Goal: Contribute content

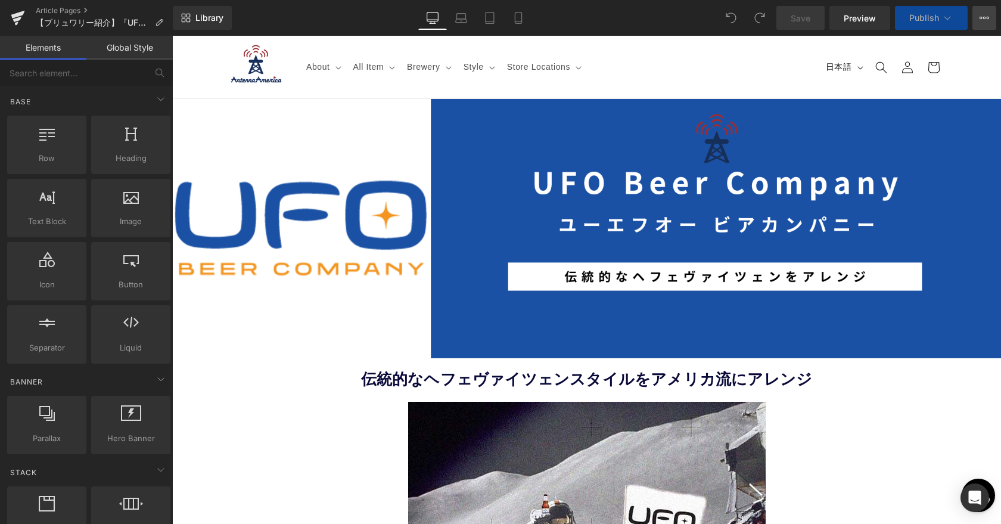
click at [981, 18] on icon at bounding box center [984, 18] width 10 height 10
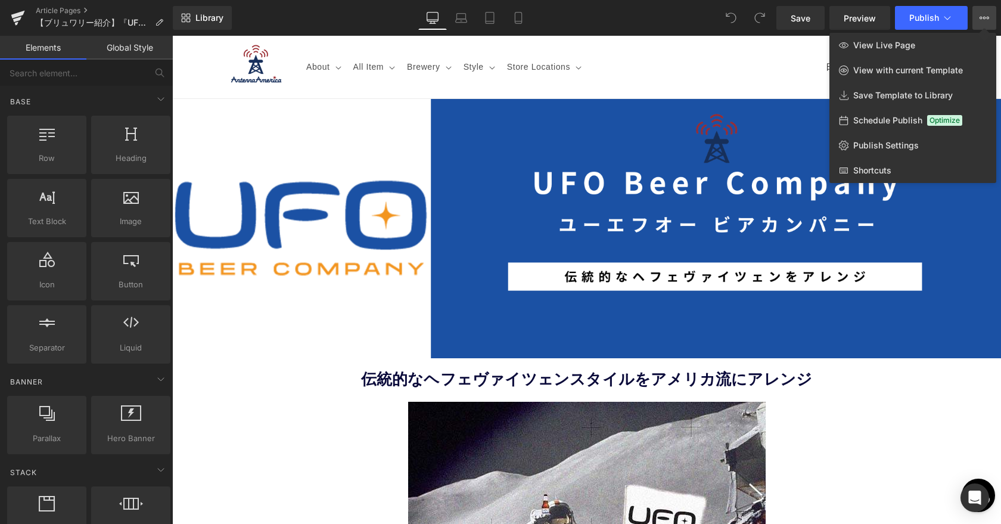
click at [981, 18] on icon at bounding box center [984, 18] width 10 height 10
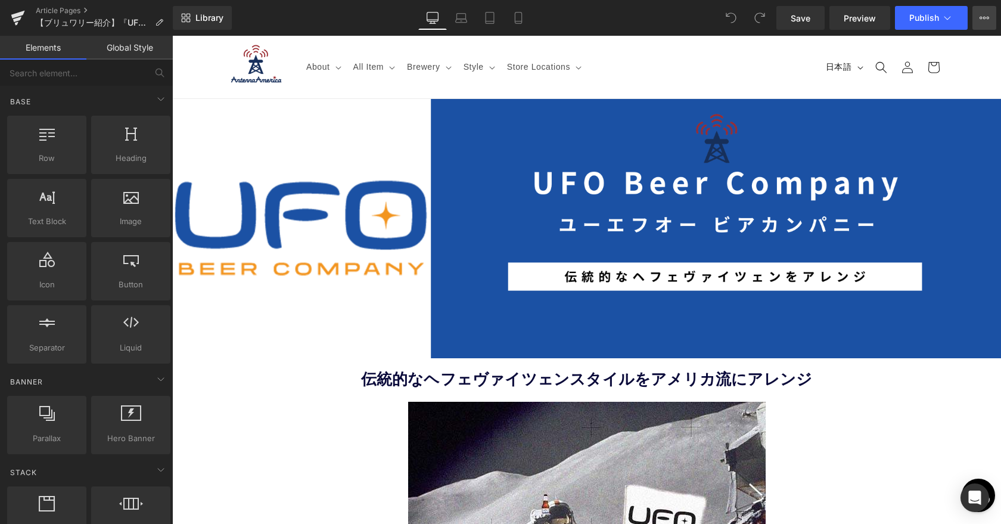
click at [981, 18] on icon at bounding box center [984, 18] width 10 height 10
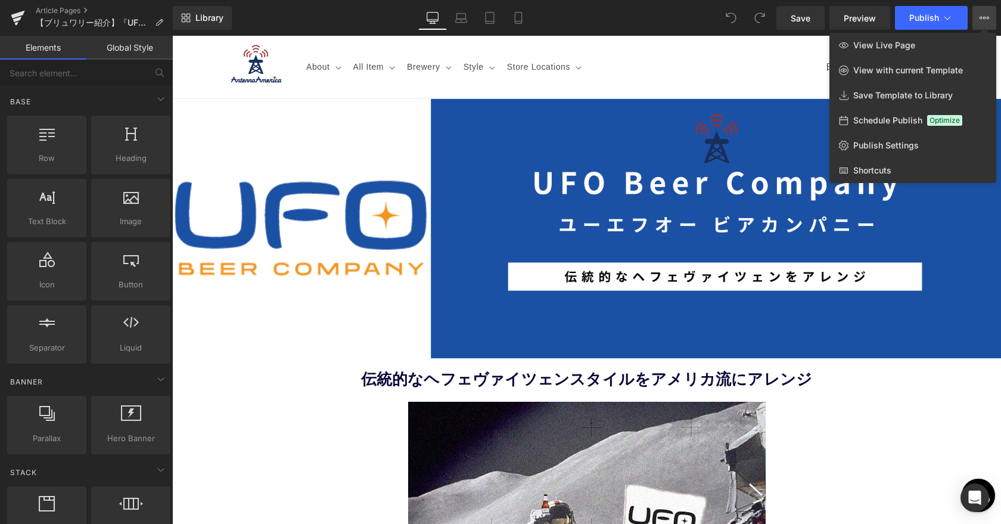
click at [981, 18] on icon at bounding box center [984, 18] width 10 height 10
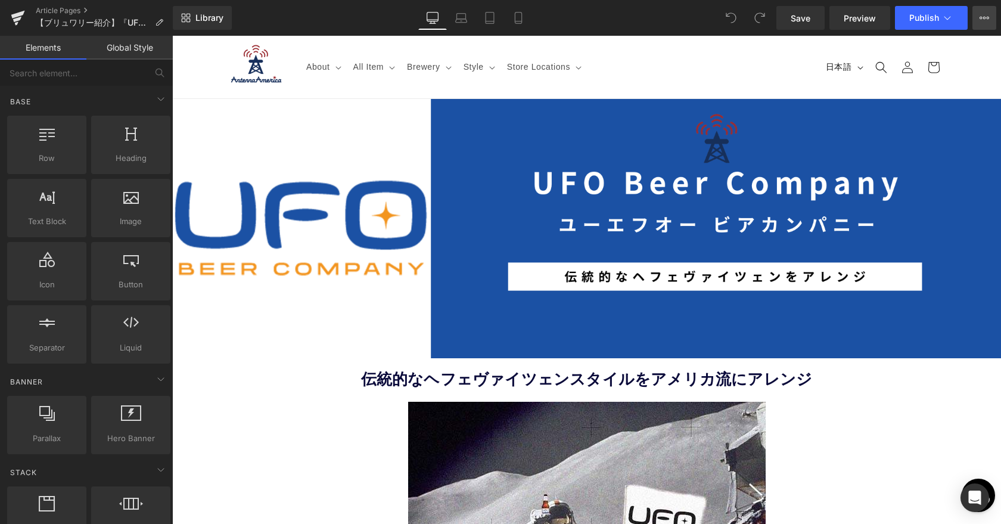
click at [981, 18] on icon at bounding box center [984, 18] width 10 height 10
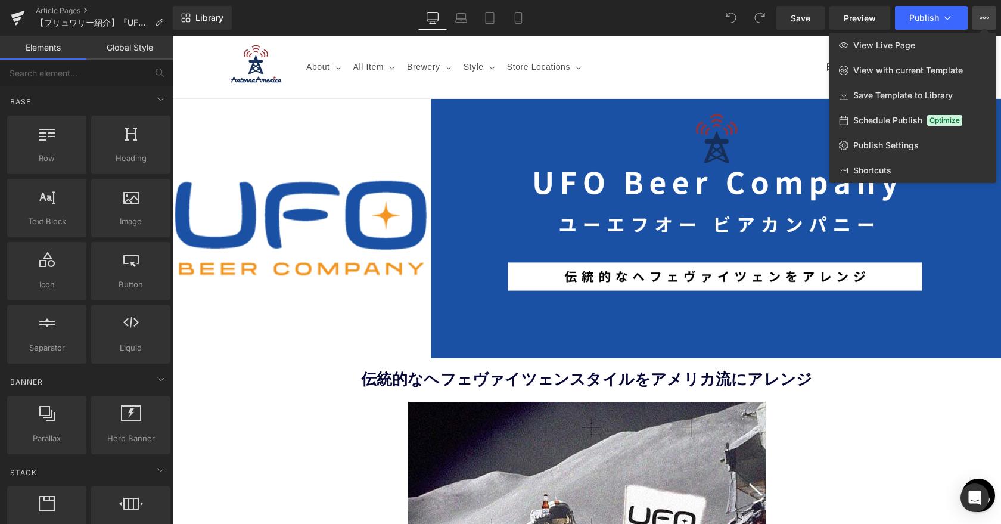
click at [720, 65] on div at bounding box center [586, 280] width 829 height 488
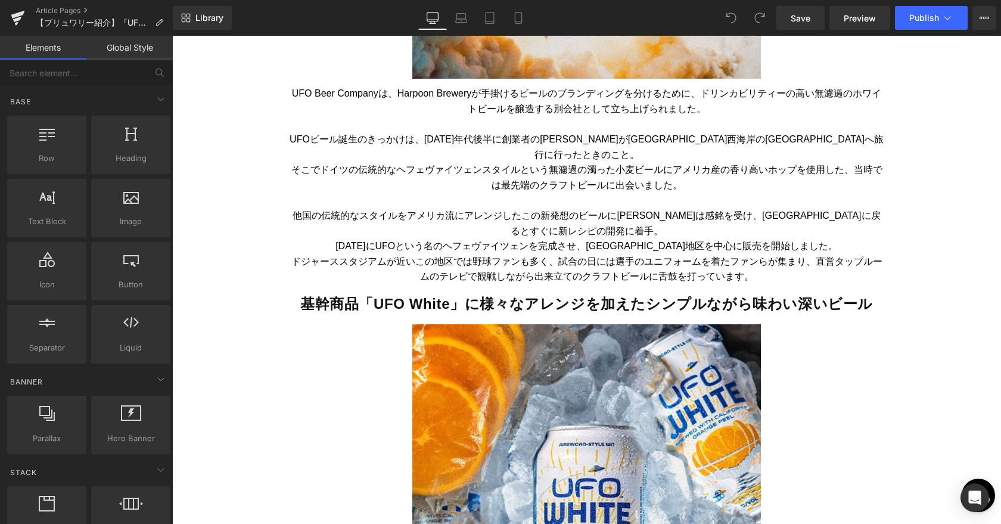
scroll to position [1100, 0]
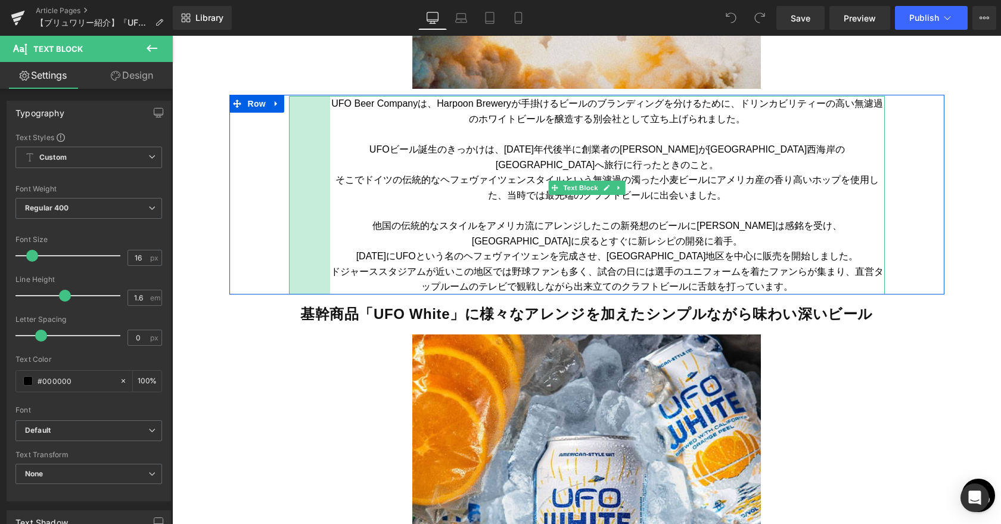
drag, startPoint x: 477, startPoint y: 245, endPoint x: 328, endPoint y: 239, distance: 149.6
click at [328, 239] on div "UFO Beer Companyは、Harpoon Breweryが手掛けるビールのブランディングを分けるために、ドリンカビリティーの高い無濾過のホワイトビー…" at bounding box center [587, 195] width 596 height 198
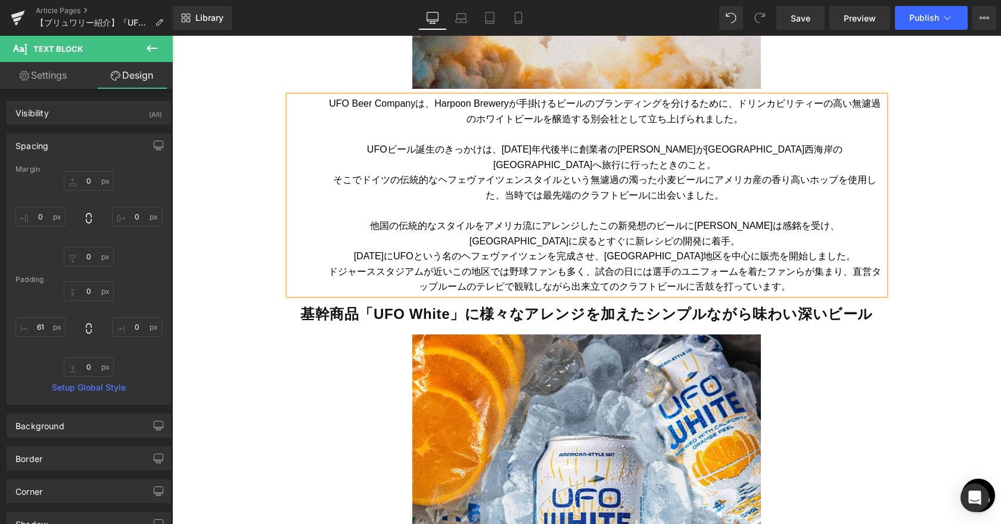
click at [338, 270] on p "他国の伝統的なスタイルをアメリカ流にアレンジしたこの新発想のビールに[PERSON_NAME]は感銘を受け、[GEOGRAPHIC_DATA]に戻るとすぐに新…" at bounding box center [604, 249] width 559 height 92
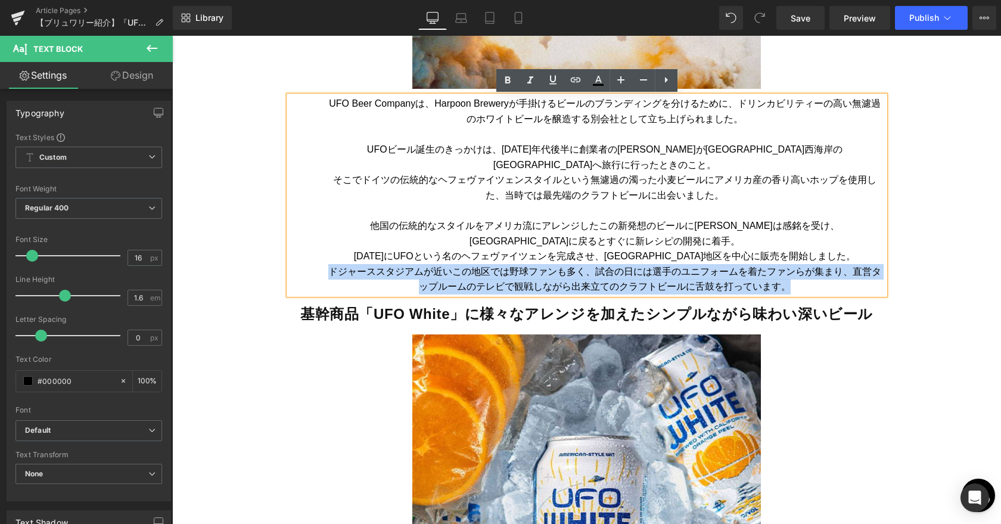
drag, startPoint x: 327, startPoint y: 271, endPoint x: 786, endPoint y: 292, distance: 459.8
click at [786, 292] on p "他国の伝統的なスタイルをアメリカ流にアレンジしたこの新発想のビールに[PERSON_NAME]は感銘を受け、[GEOGRAPHIC_DATA]に戻るとすぐに新…" at bounding box center [604, 249] width 559 height 92
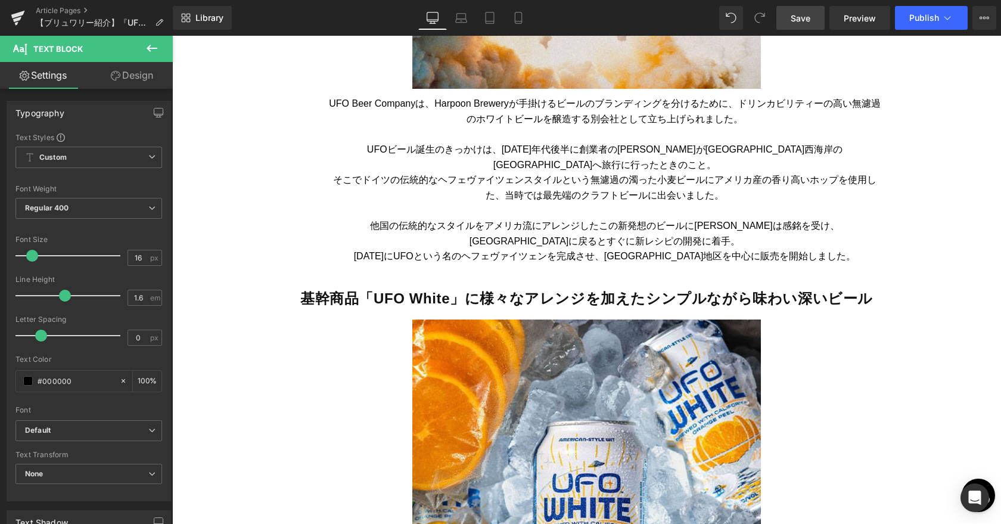
click at [788, 22] on link "Save" at bounding box center [800, 18] width 48 height 24
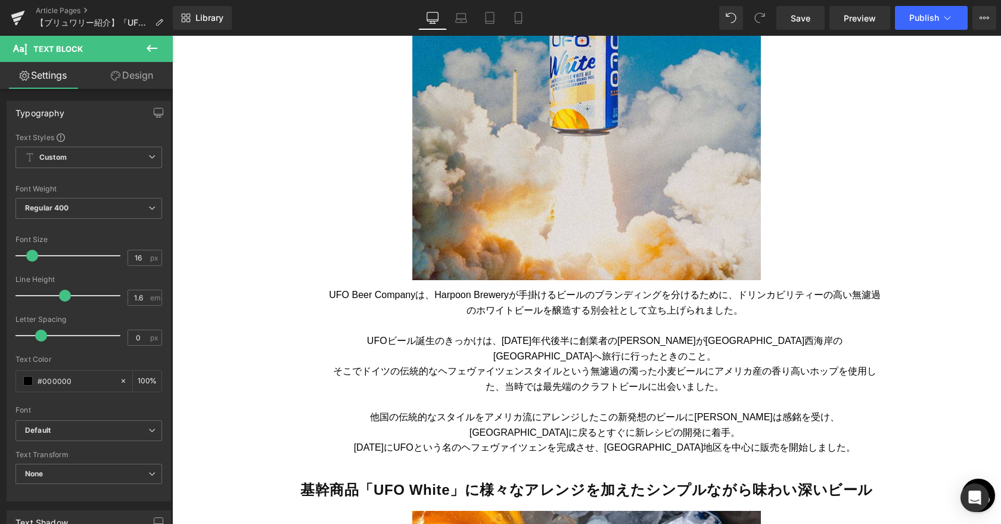
scroll to position [904, 0]
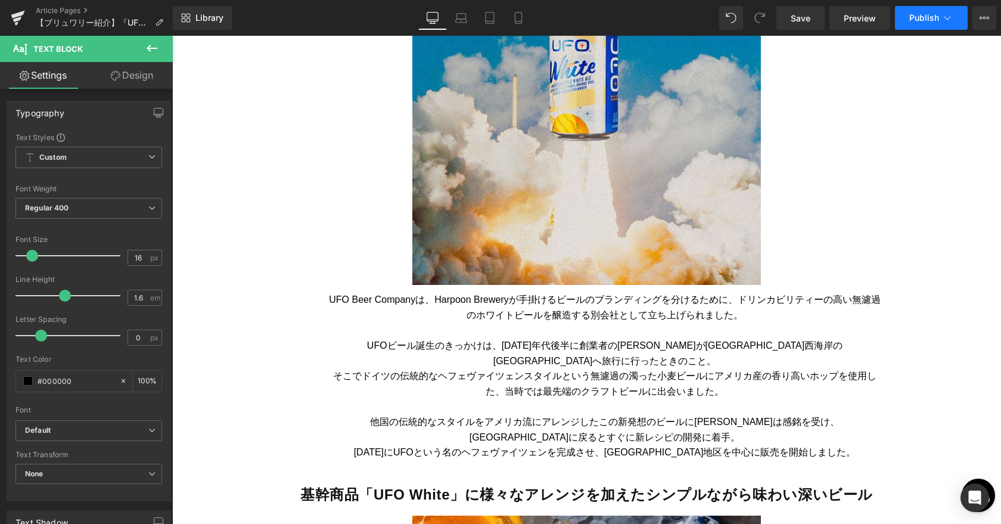
click at [935, 21] on span "Publish" at bounding box center [924, 18] width 30 height 10
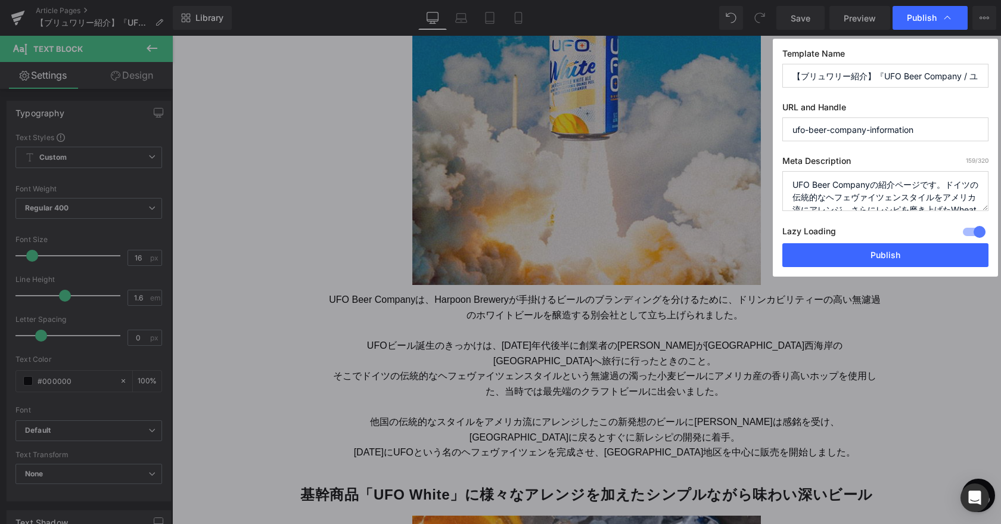
scroll to position [63, 0]
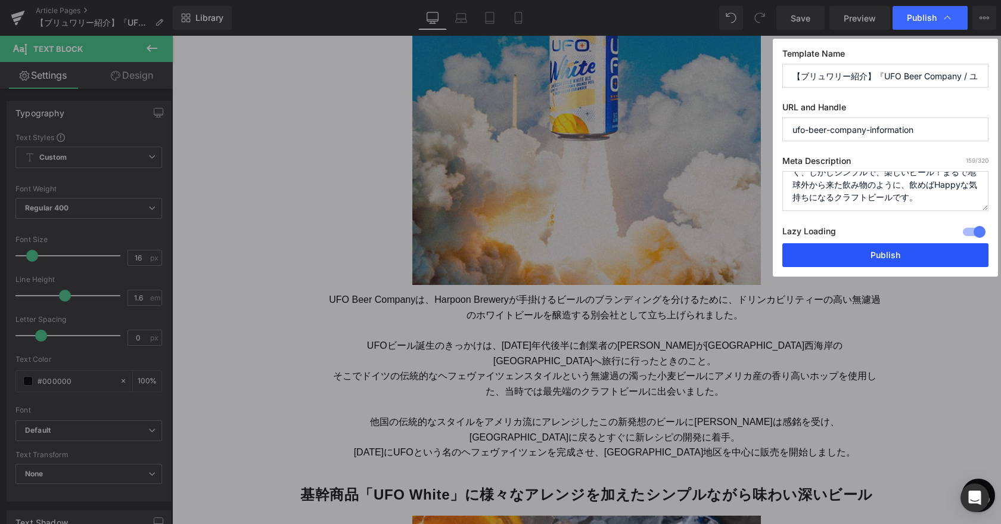
click at [875, 260] on button "Publish" at bounding box center [885, 255] width 206 height 24
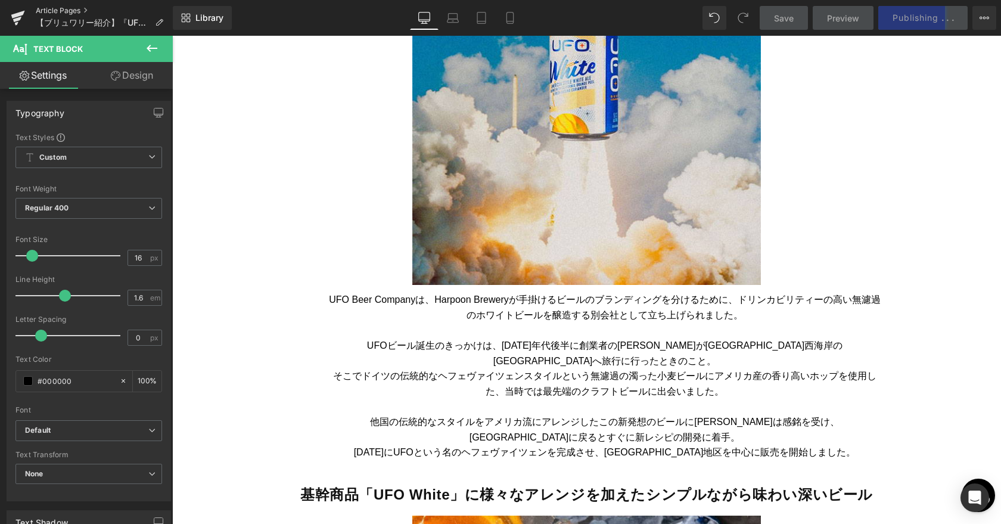
click at [60, 10] on link "Article Pages" at bounding box center [104, 11] width 137 height 10
